Goal: Information Seeking & Learning: Learn about a topic

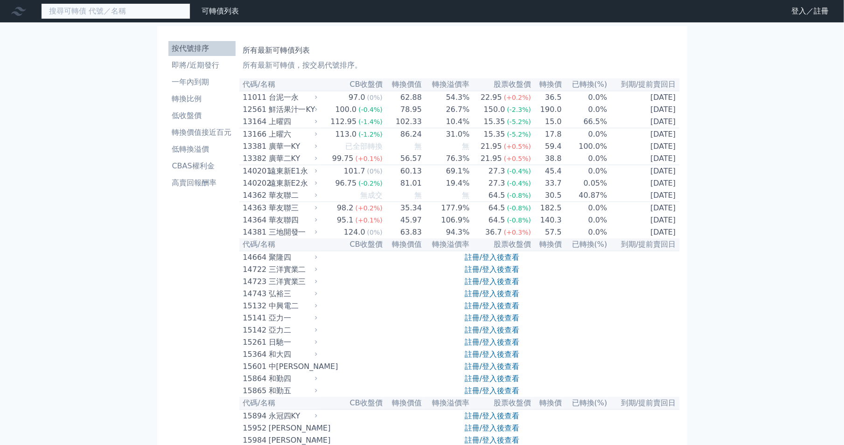
click at [156, 13] on input at bounding box center [115, 11] width 149 height 16
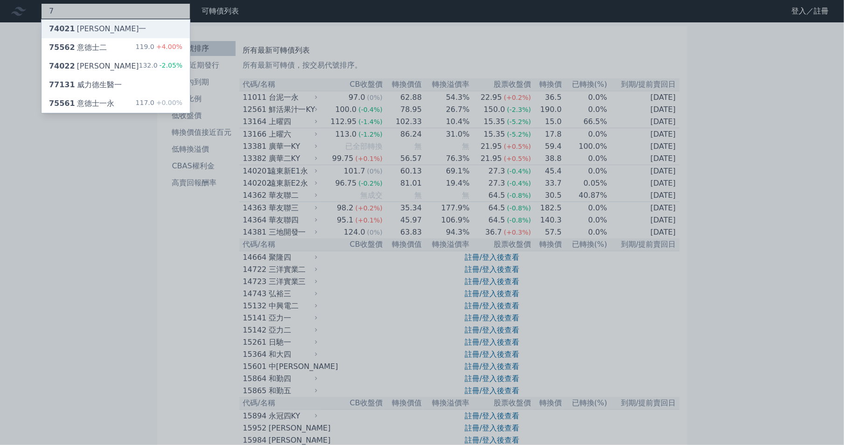
type input "7"
click at [99, 26] on div "74021 [PERSON_NAME]一" at bounding box center [116, 29] width 148 height 19
click at [263, 29] on div at bounding box center [422, 222] width 844 height 445
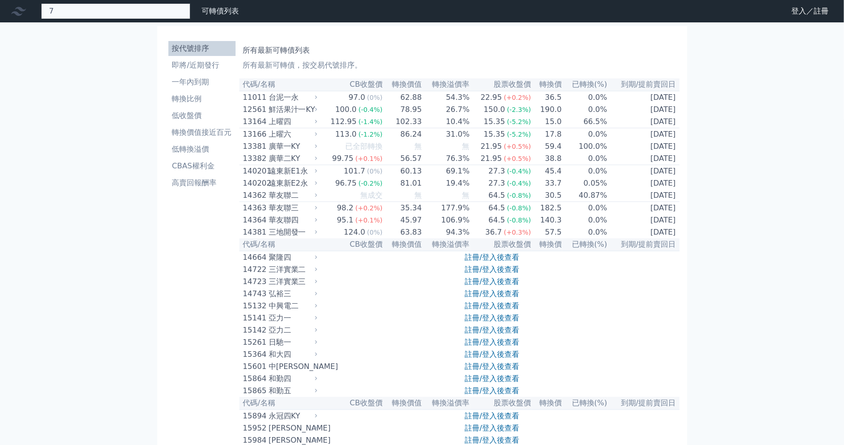
click at [119, 14] on div "7 74021 邑錡一 75562 意德士二 119.0 +4.00% 74022 邑[PERSON_NAME]二 132.0 -2.05% 77131 威力…" at bounding box center [115, 11] width 149 height 16
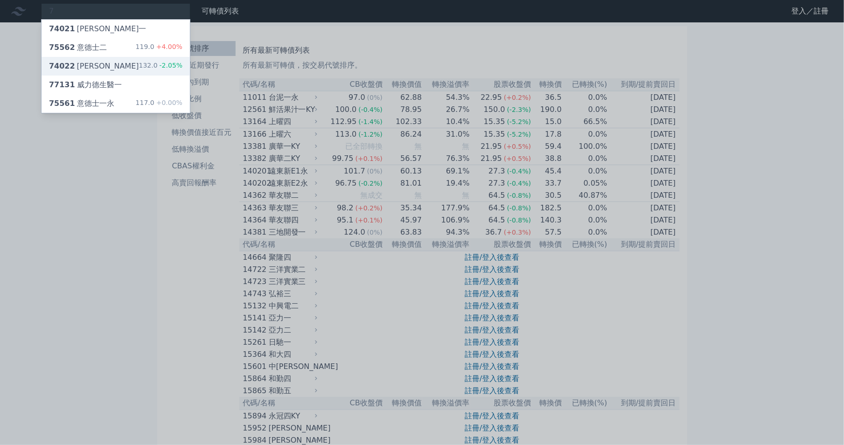
click at [90, 67] on div "74022 [PERSON_NAME]" at bounding box center [94, 66] width 90 height 11
